Goal: Check status: Check status

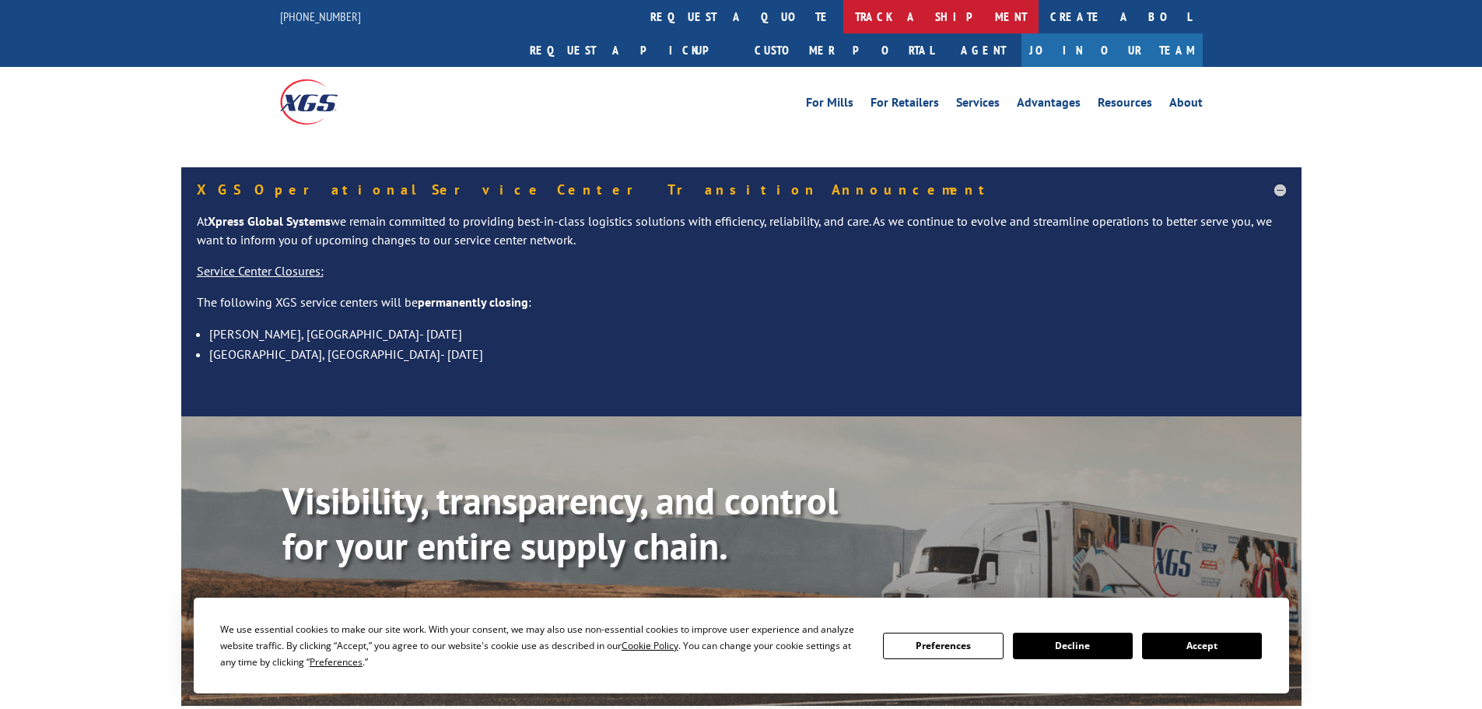
click at [843, 12] on link "track a shipment" at bounding box center [940, 16] width 195 height 33
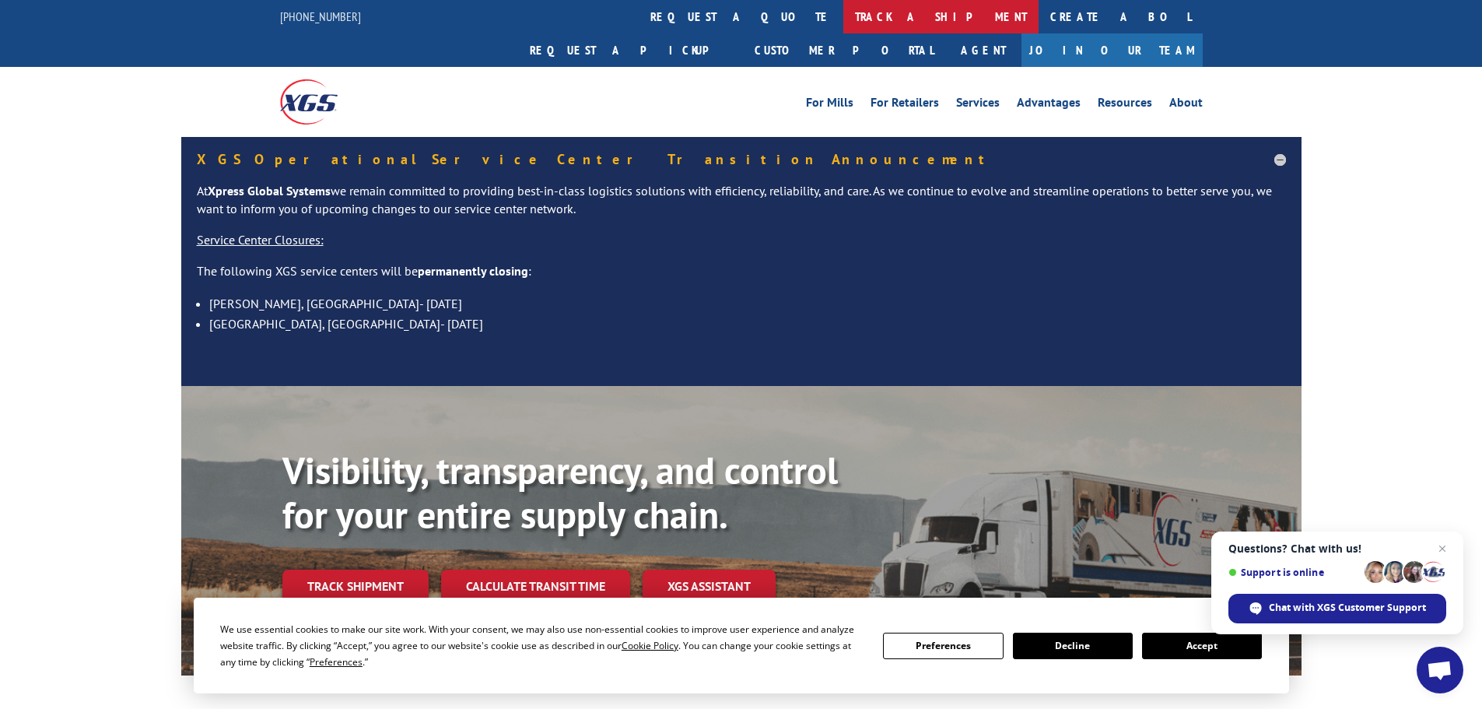
click at [843, 10] on link "track a shipment" at bounding box center [940, 16] width 195 height 33
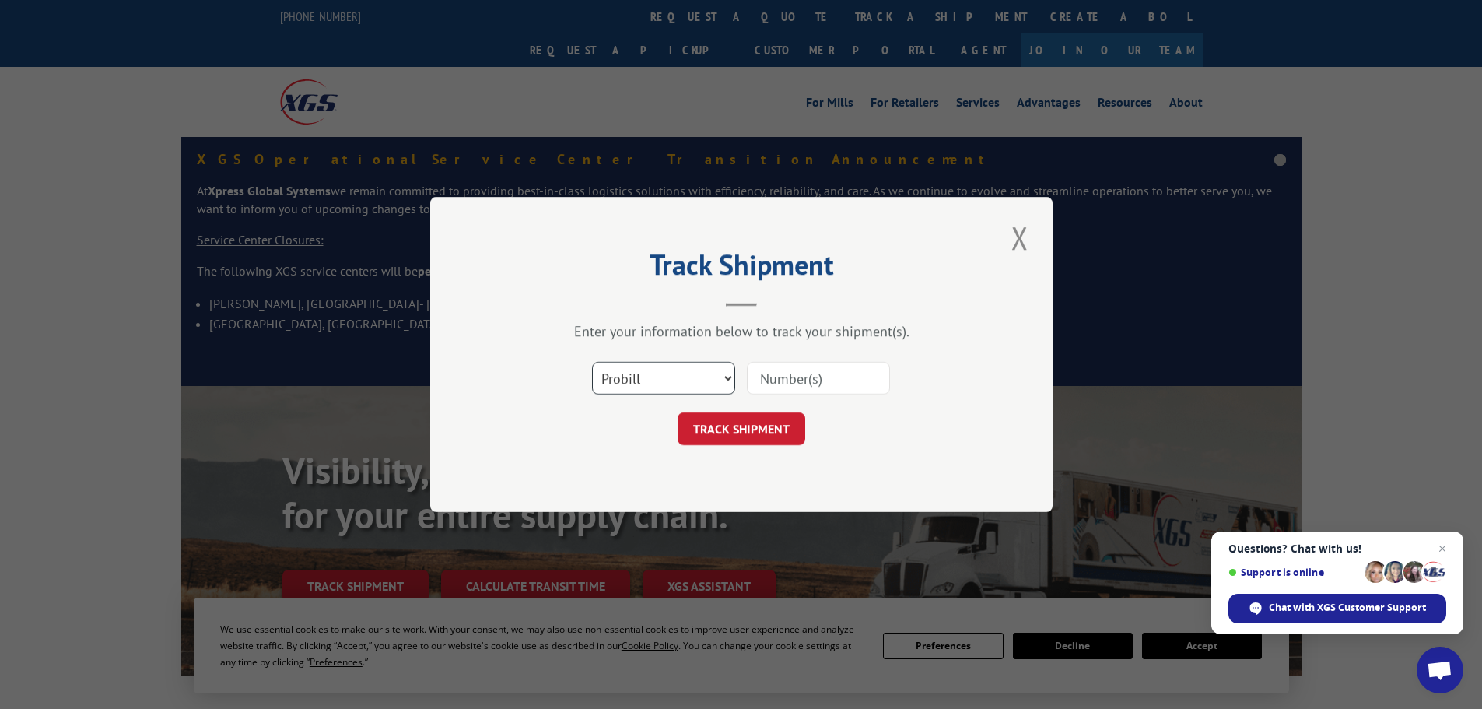
click at [637, 377] on select "Select category... Probill BOL PO" at bounding box center [663, 378] width 143 height 33
select select "bol"
click at [592, 362] on select "Select category... Probill BOL PO" at bounding box center [663, 378] width 143 height 33
click at [776, 380] on input at bounding box center [818, 378] width 143 height 33
paste input "4833482"
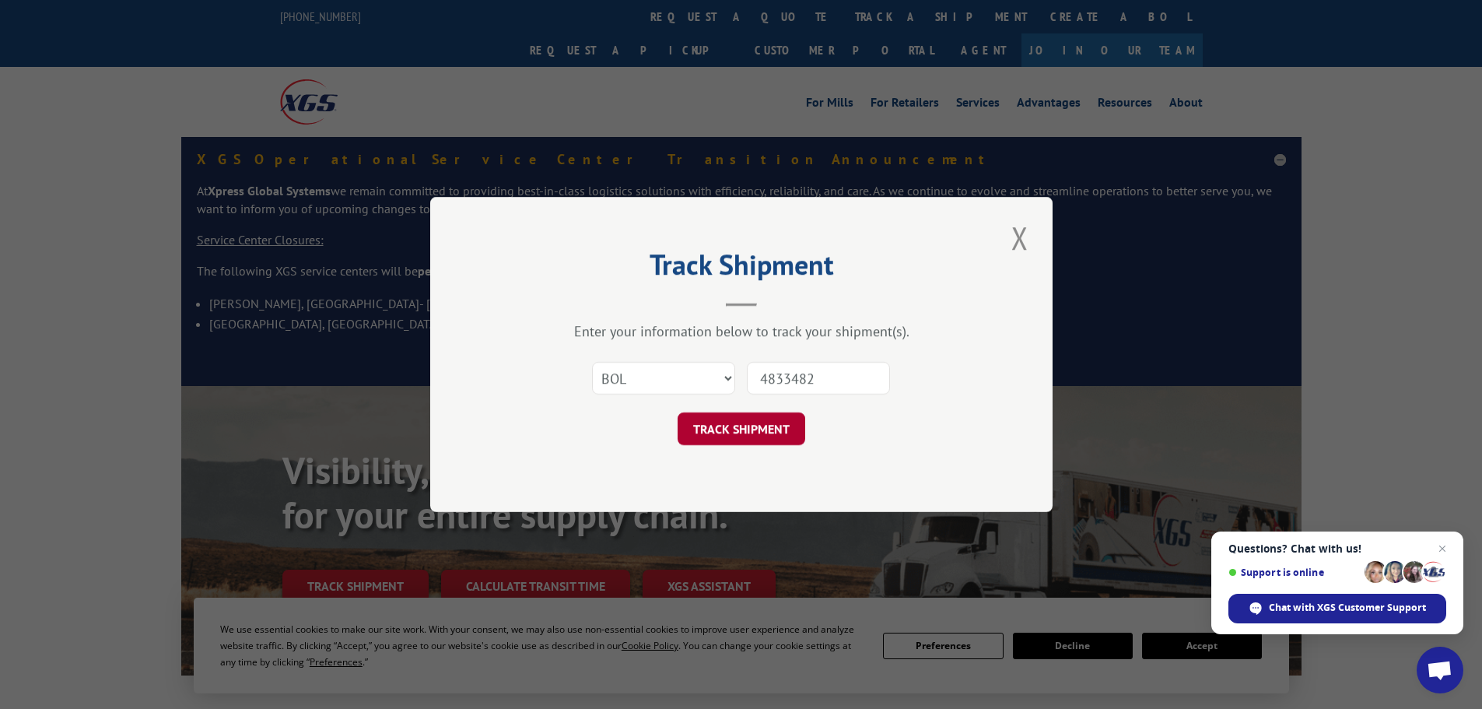
type input "4833482"
click at [739, 429] on button "TRACK SHIPMENT" at bounding box center [741, 428] width 128 height 33
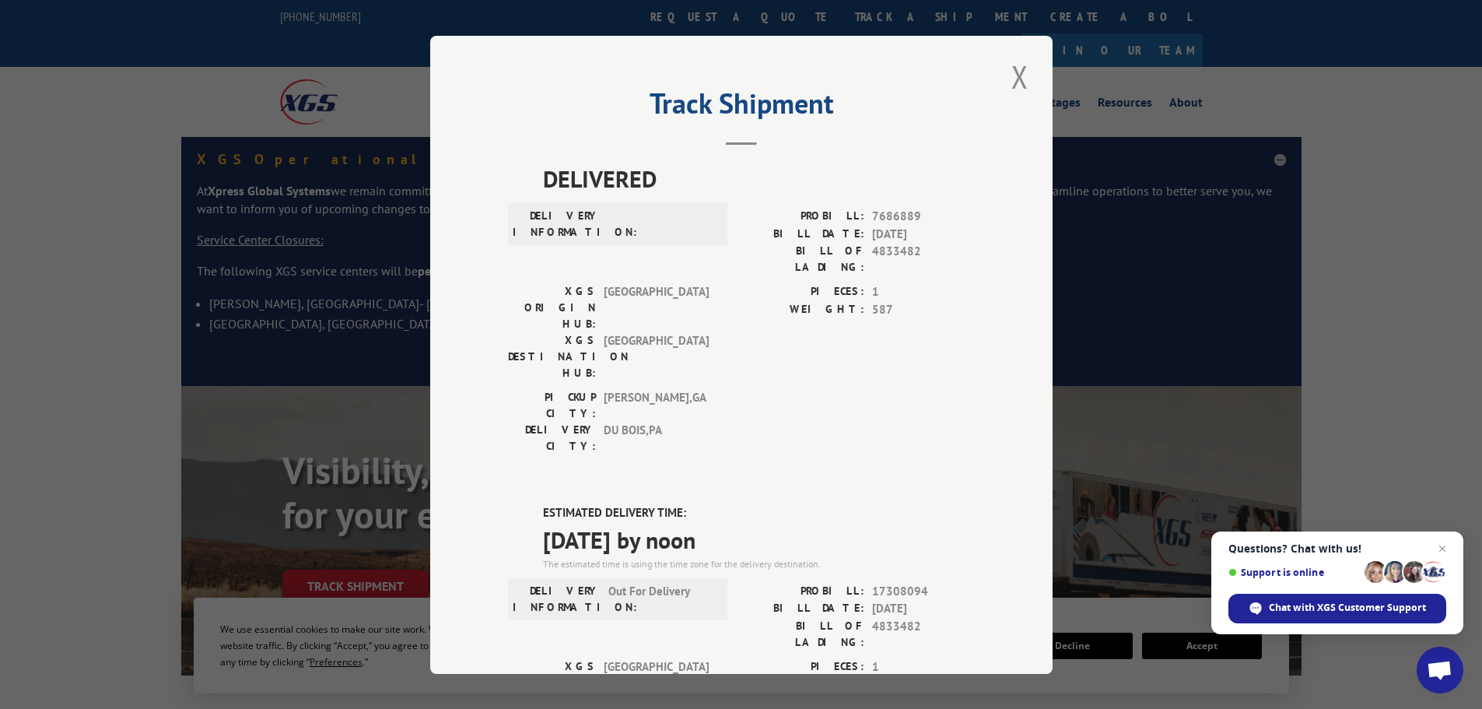
scroll to position [312, 0]
